Goal: Information Seeking & Learning: Understand process/instructions

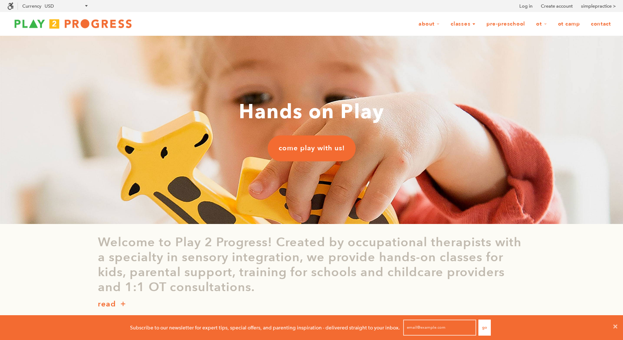
scroll to position [0, 0]
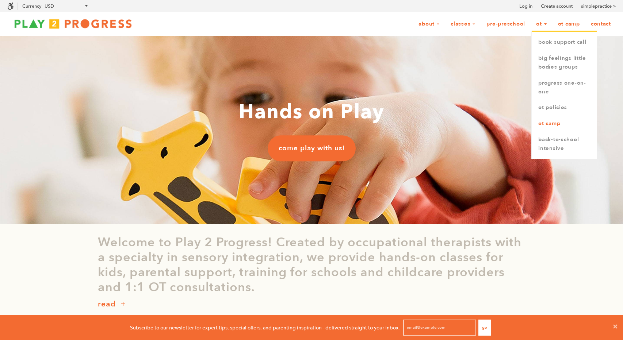
click at [542, 127] on link "OT Camp" at bounding box center [564, 124] width 65 height 16
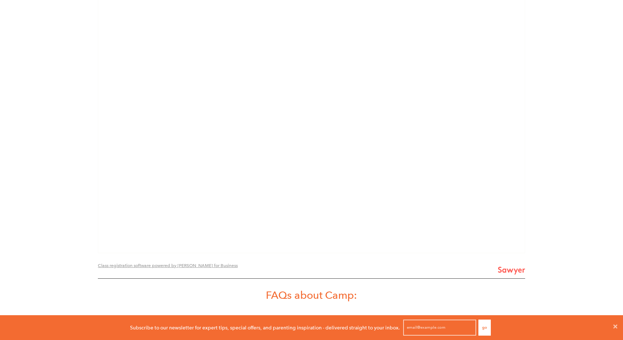
scroll to position [789, 0]
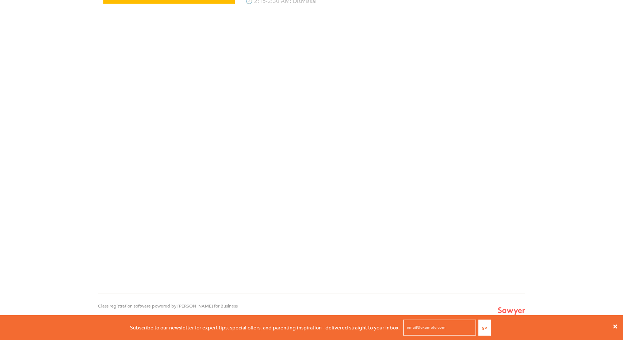
click at [617, 329] on icon at bounding box center [616, 327] width 6 height 6
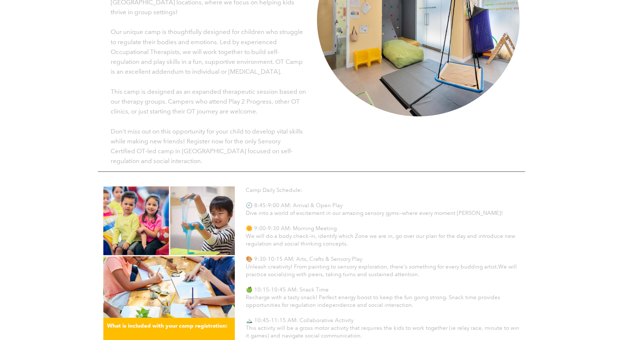
scroll to position [240, 0]
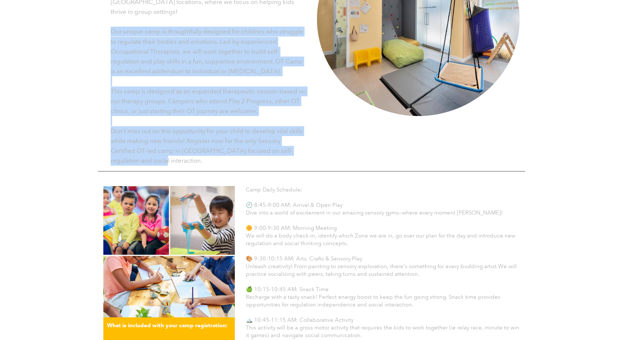
drag, startPoint x: 150, startPoint y: 153, endPoint x: 110, endPoint y: 20, distance: 138.0
click at [110, 20] on div "Is your child struggling with self-regulation and social skills? Join us for an…" at bounding box center [204, 70] width 203 height 196
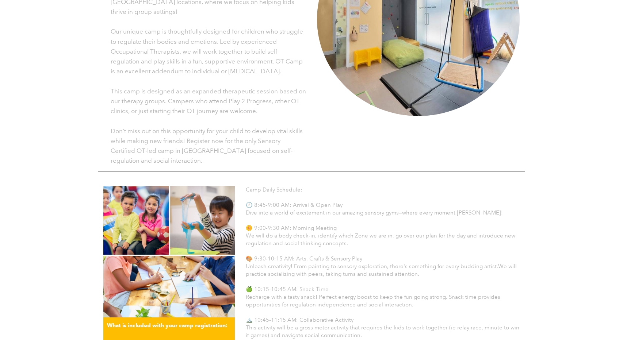
click at [110, 21] on div "Is your child struggling with self-regulation and social skills? Join us for an…" at bounding box center [204, 70] width 203 height 196
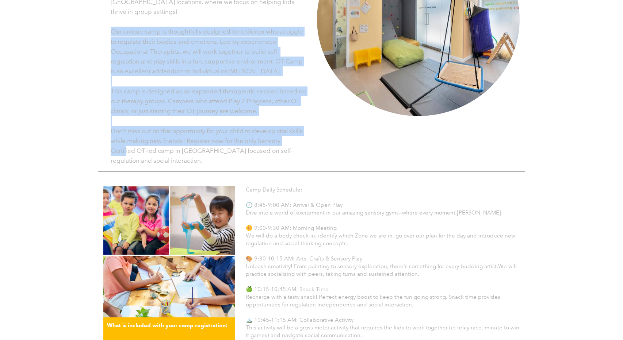
drag, startPoint x: 110, startPoint y: 21, endPoint x: 124, endPoint y: 140, distance: 119.2
click at [125, 140] on div "Is your child struggling with self-regulation and social skills? Join us for an…" at bounding box center [204, 70] width 203 height 196
click at [124, 140] on span "Don't miss out on this opportunity for your child to develop vital skills while…" at bounding box center [207, 146] width 192 height 38
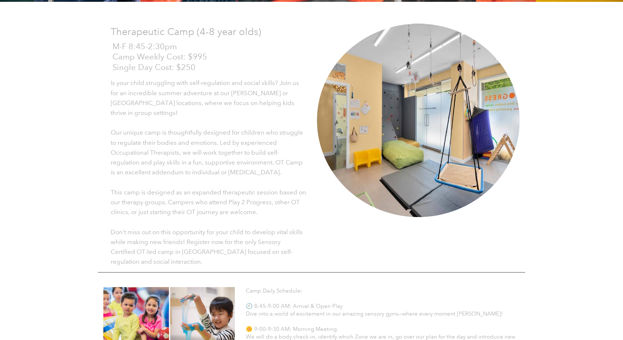
scroll to position [135, 0]
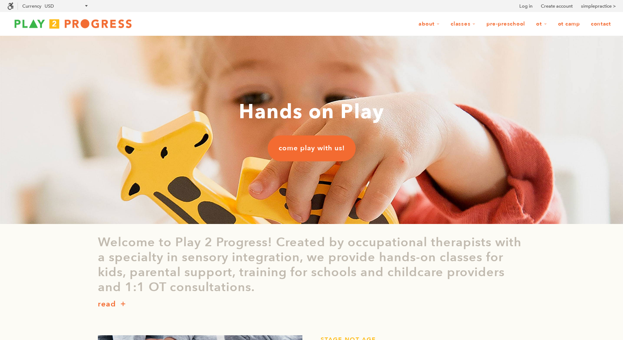
scroll to position [0, 0]
click at [560, 26] on link "OT Camp" at bounding box center [568, 24] width 31 height 14
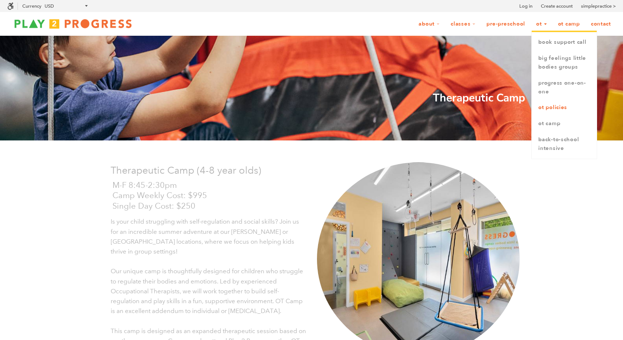
click at [550, 109] on link "OT Policies" at bounding box center [564, 108] width 65 height 16
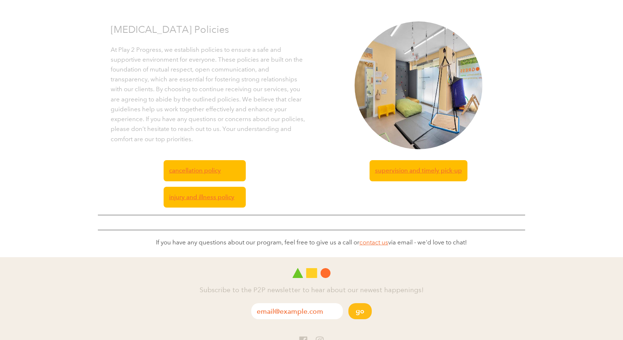
scroll to position [142, 0]
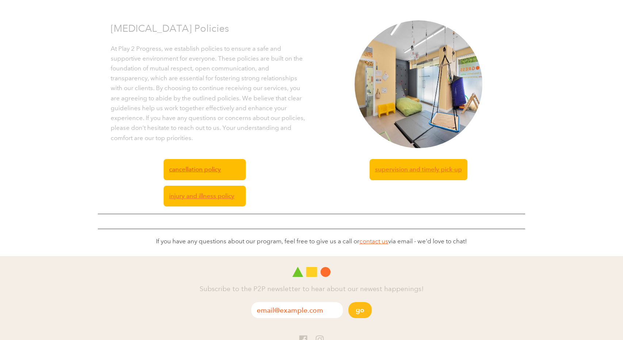
click at [197, 172] on span "Cancellation Policy" at bounding box center [195, 170] width 52 height 10
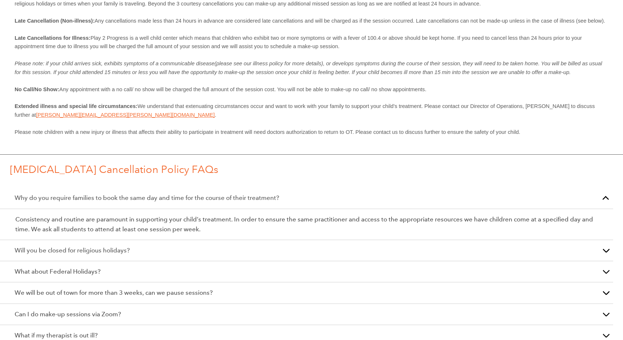
scroll to position [295, 0]
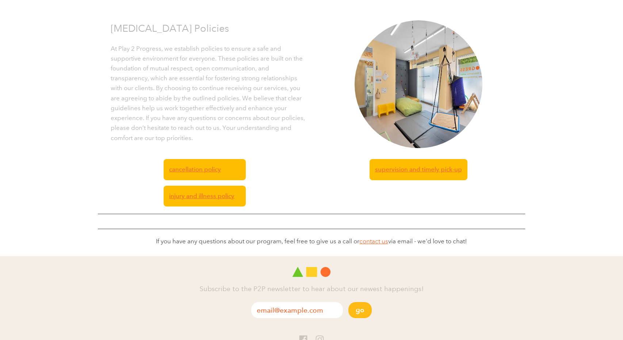
scroll to position [0, 0]
click at [418, 170] on span "Supervision and timely pick-up" at bounding box center [418, 170] width 87 height 10
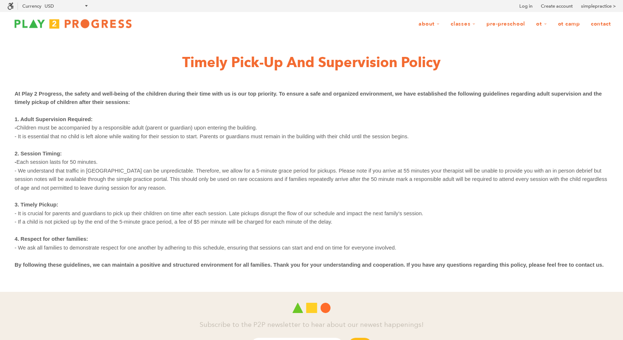
drag, startPoint x: 339, startPoint y: 226, endPoint x: 24, endPoint y: 209, distance: 315.7
click at [24, 209] on div "At Play 2 Progress, the safety and well-being of the children during their time…" at bounding box center [312, 187] width 594 height 212
click at [58, 224] on span "- If a child is not picked up by the end of the 5-minute grace period, a fee of…" at bounding box center [174, 222] width 318 height 6
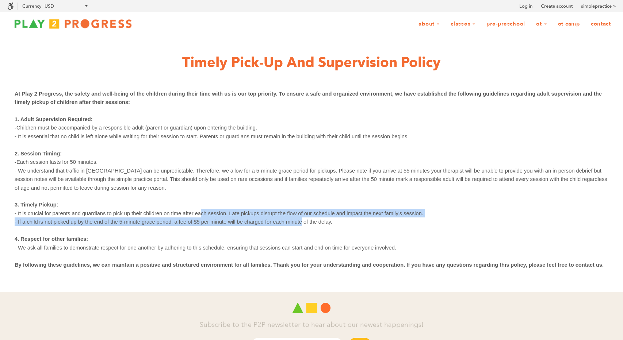
drag, startPoint x: 197, startPoint y: 217, endPoint x: 298, endPoint y: 225, distance: 101.1
click at [298, 219] on div "At Play 2 Progress, the safety and well-being of the children during their time…" at bounding box center [312, 187] width 594 height 212
click at [298, 224] on span "- If a child is not picked up by the end of the 5-minute grace period, a fee of…" at bounding box center [174, 222] width 318 height 6
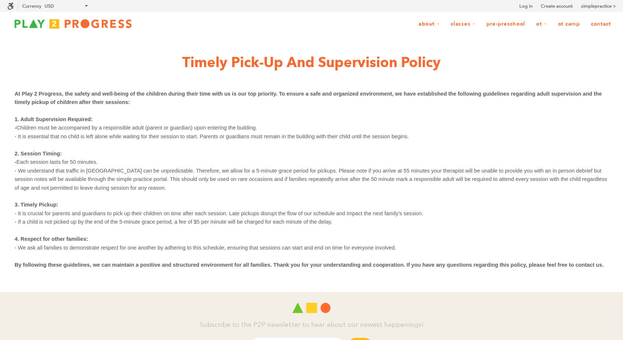
drag, startPoint x: 334, startPoint y: 225, endPoint x: 146, endPoint y: 218, distance: 187.9
click at [146, 218] on span "- If a child is not picked up by the end of the 5-minute grace period, a fee of…" at bounding box center [174, 222] width 318 height 8
click at [117, 224] on span "- If a child is not picked up by the end of the 5-minute grace period, a fee of…" at bounding box center [174, 222] width 318 height 6
drag, startPoint x: 118, startPoint y: 222, endPoint x: 210, endPoint y: 229, distance: 92.3
click at [210, 229] on div "At Play 2 Progress, the safety and well-being of the children during their time…" at bounding box center [312, 187] width 594 height 212
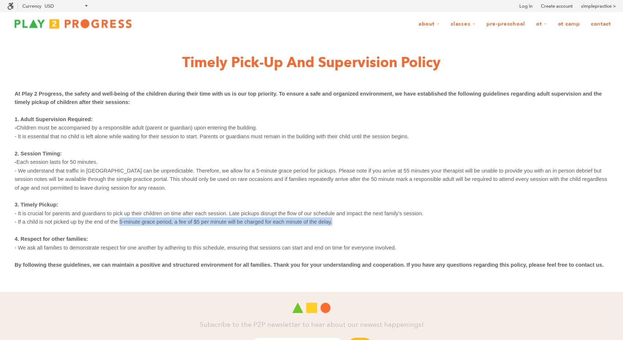
click at [210, 229] on p at bounding box center [312, 230] width 594 height 8
